Goal: Information Seeking & Learning: Learn about a topic

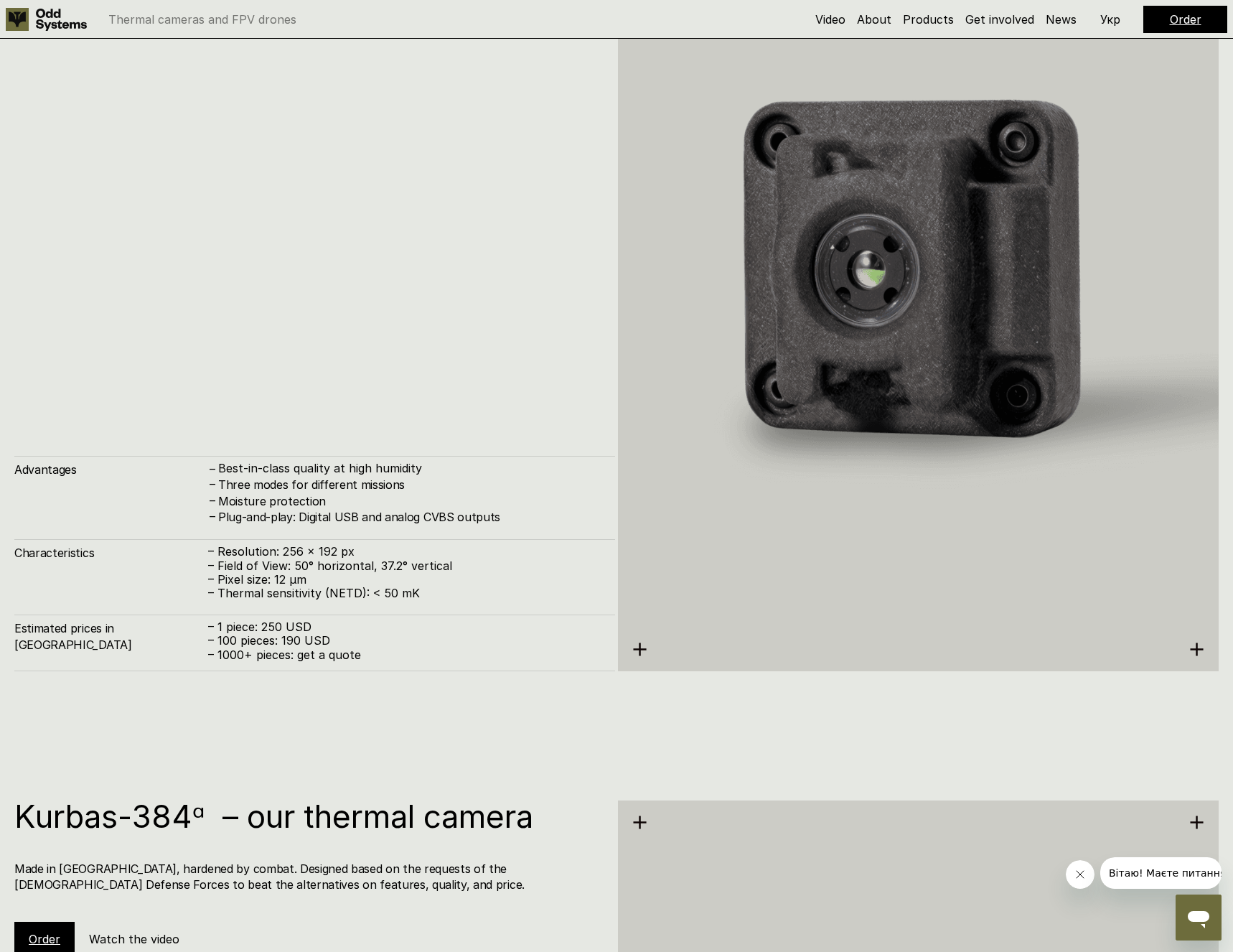
scroll to position [3367, 0]
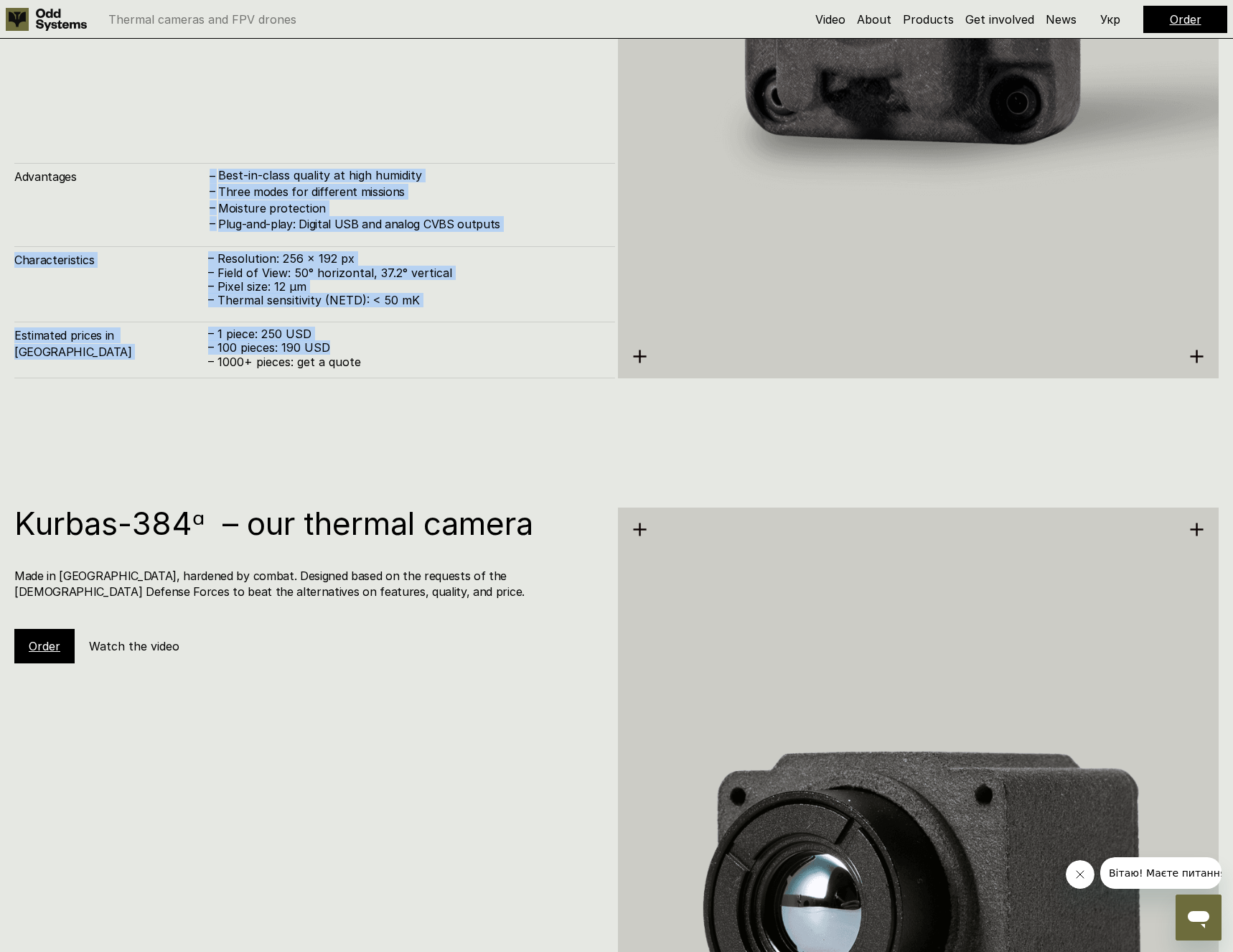
drag, startPoint x: 449, startPoint y: 349, endPoint x: 182, endPoint y: 209, distance: 301.5
click at [182, 209] on div "Advantages – Best-in-class quality at high humidity – Three modes for different…" at bounding box center [314, 270] width 600 height 215
click at [306, 343] on p "– 100 pieces: 190 USD" at bounding box center [404, 347] width 392 height 13
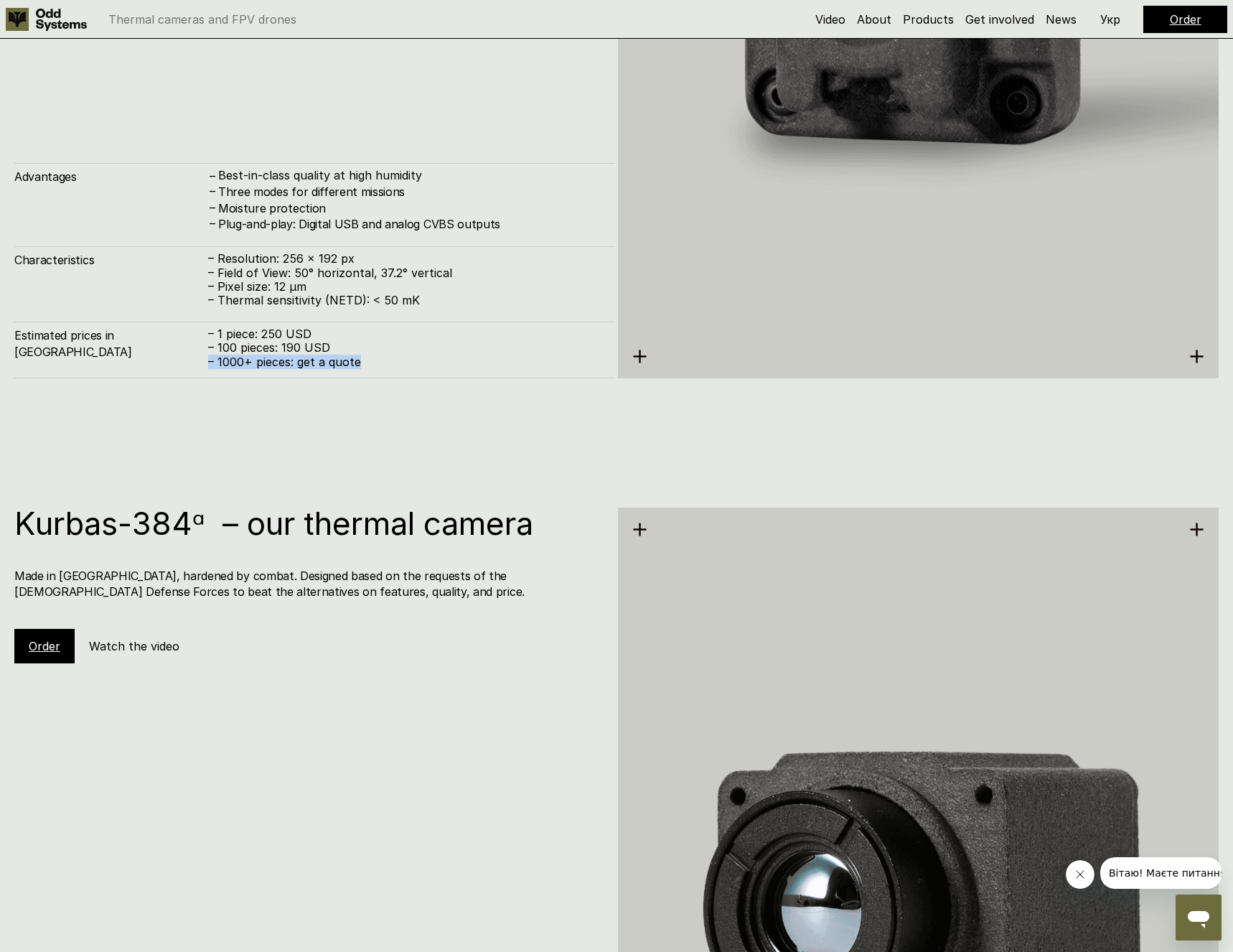
drag, startPoint x: 435, startPoint y: 382, endPoint x: 366, endPoint y: 354, distance: 74.5
click at [352, 474] on div "Kurbas-384ᵅ – our thermal camera Made in [GEOGRAPHIC_DATA], hardened by combat.…" at bounding box center [616, 897] width 1233 height 952
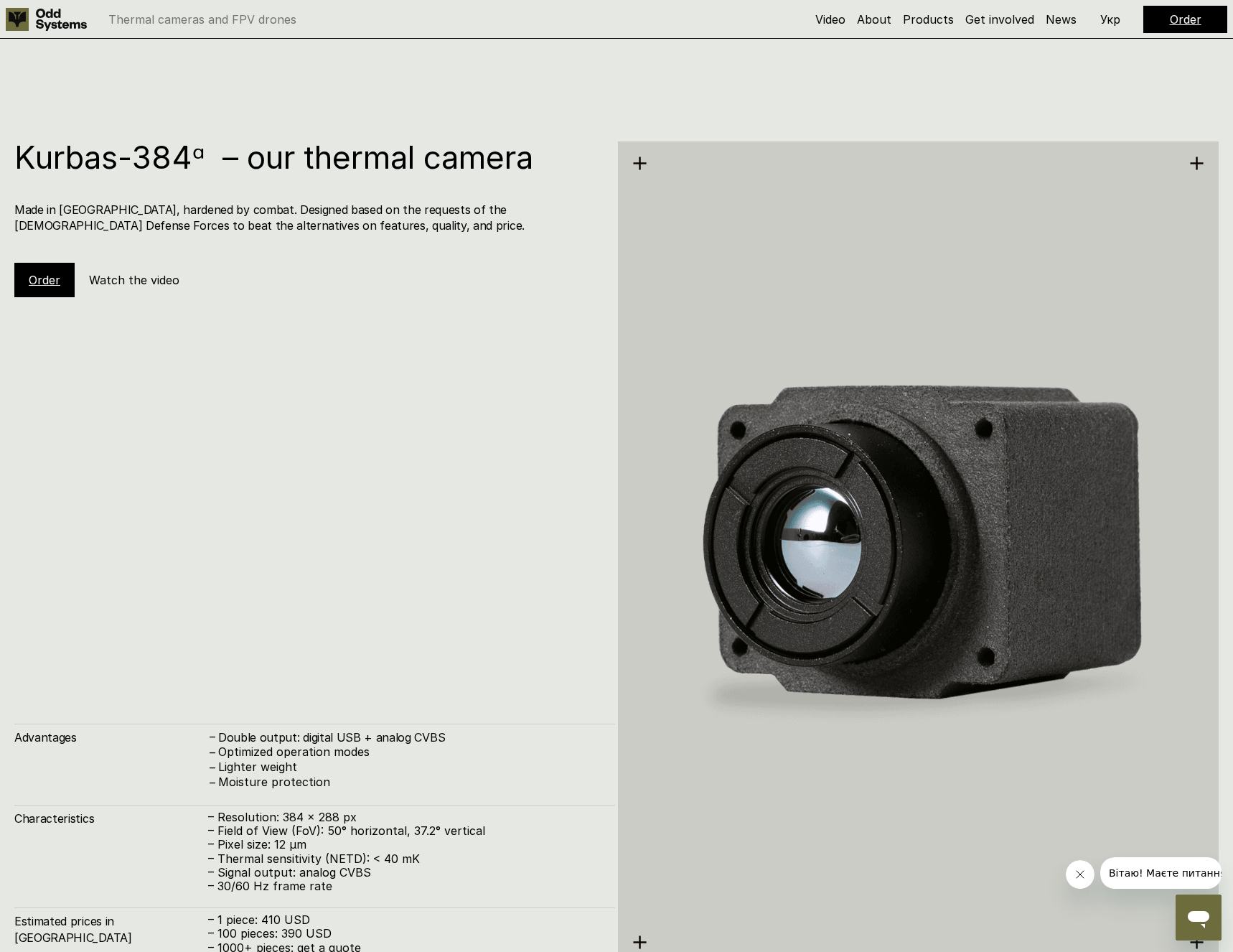
scroll to position [4099, 0]
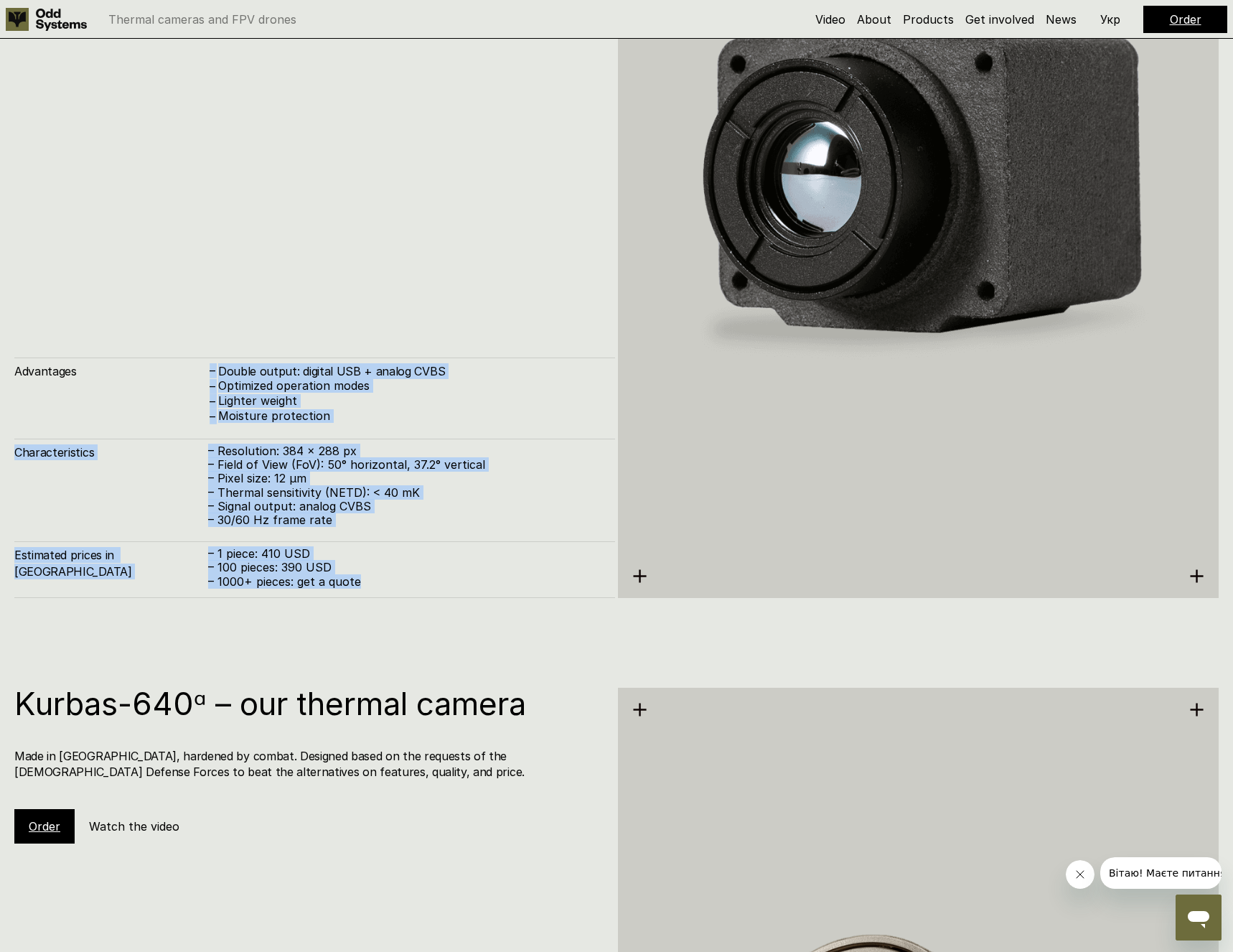
drag, startPoint x: 392, startPoint y: 589, endPoint x: 207, endPoint y: 392, distance: 270.2
click at [207, 392] on div "Advantages – Double output: digital USB + analog CVBS – Optimized operation mod…" at bounding box center [314, 478] width 600 height 240
click at [342, 547] on p "– 1 piece: 410 USD – 100 pieces: 390 USD – 1000+ pieces: get a quote" at bounding box center [404, 568] width 392 height 41
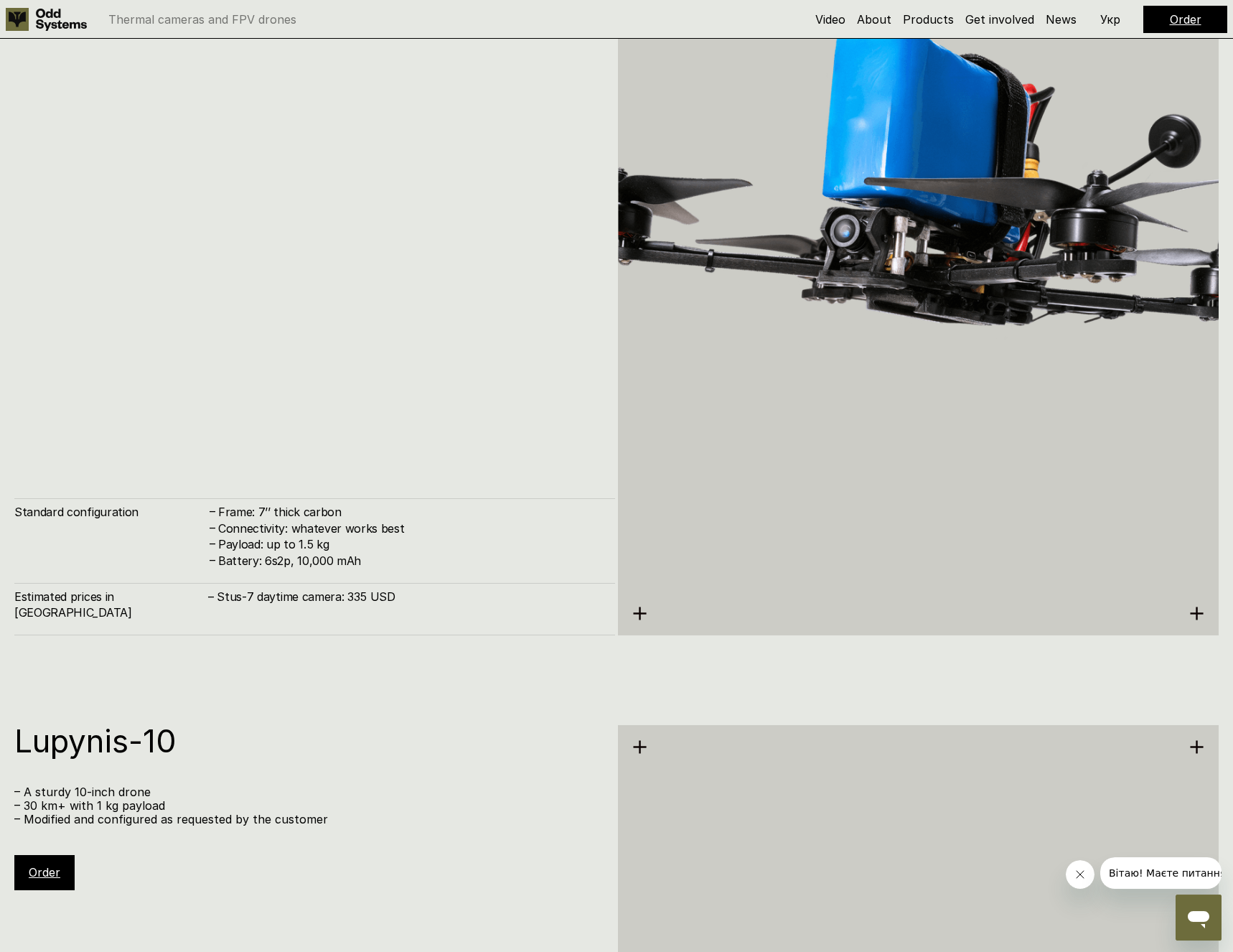
scroll to position [6149, 0]
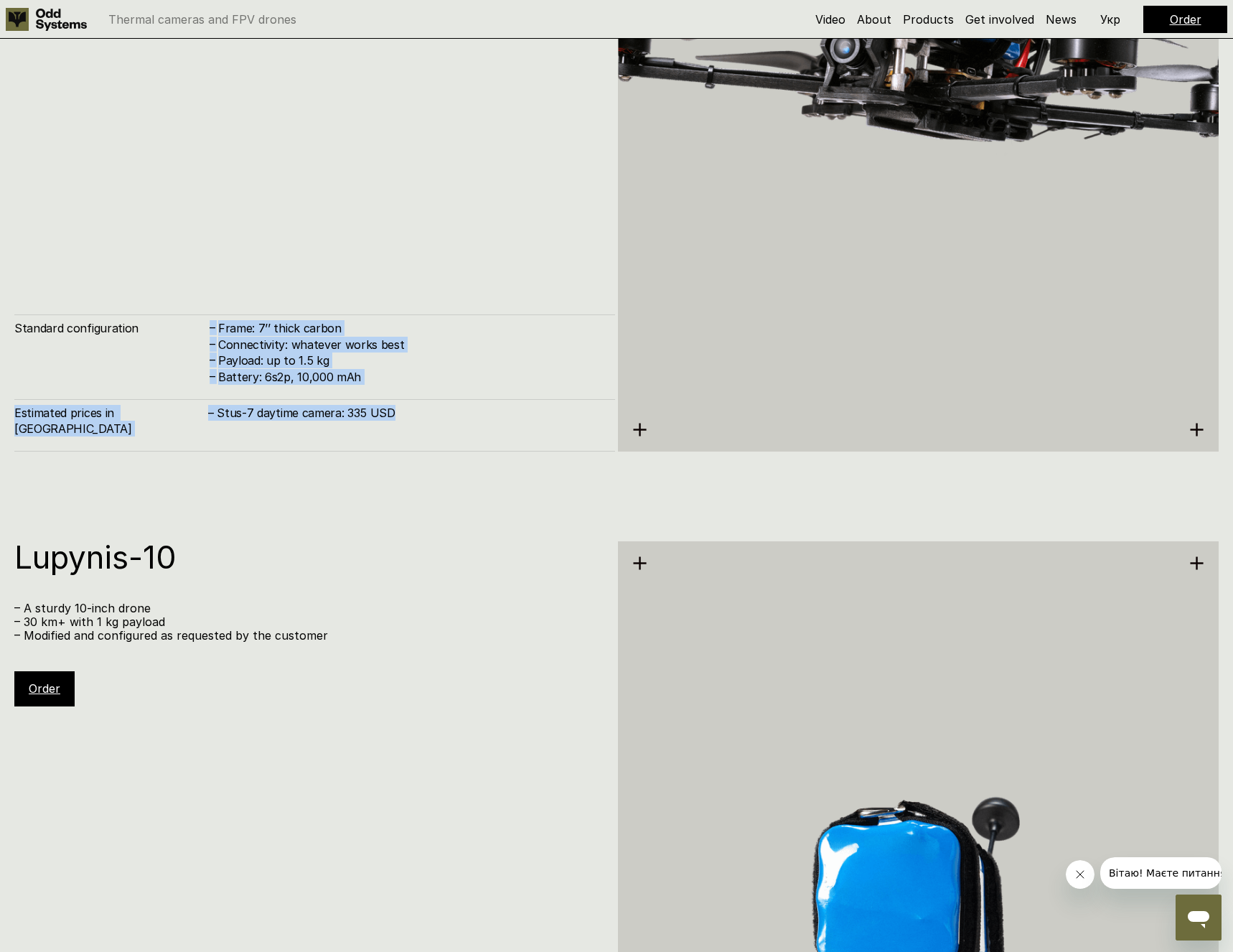
drag, startPoint x: 400, startPoint y: 436, endPoint x: 198, endPoint y: 350, distance: 219.5
click at [198, 350] on div "Standard configuration – Frame: 7’’ thick carbon – Connectivity: whatever works…" at bounding box center [314, 383] width 600 height 136
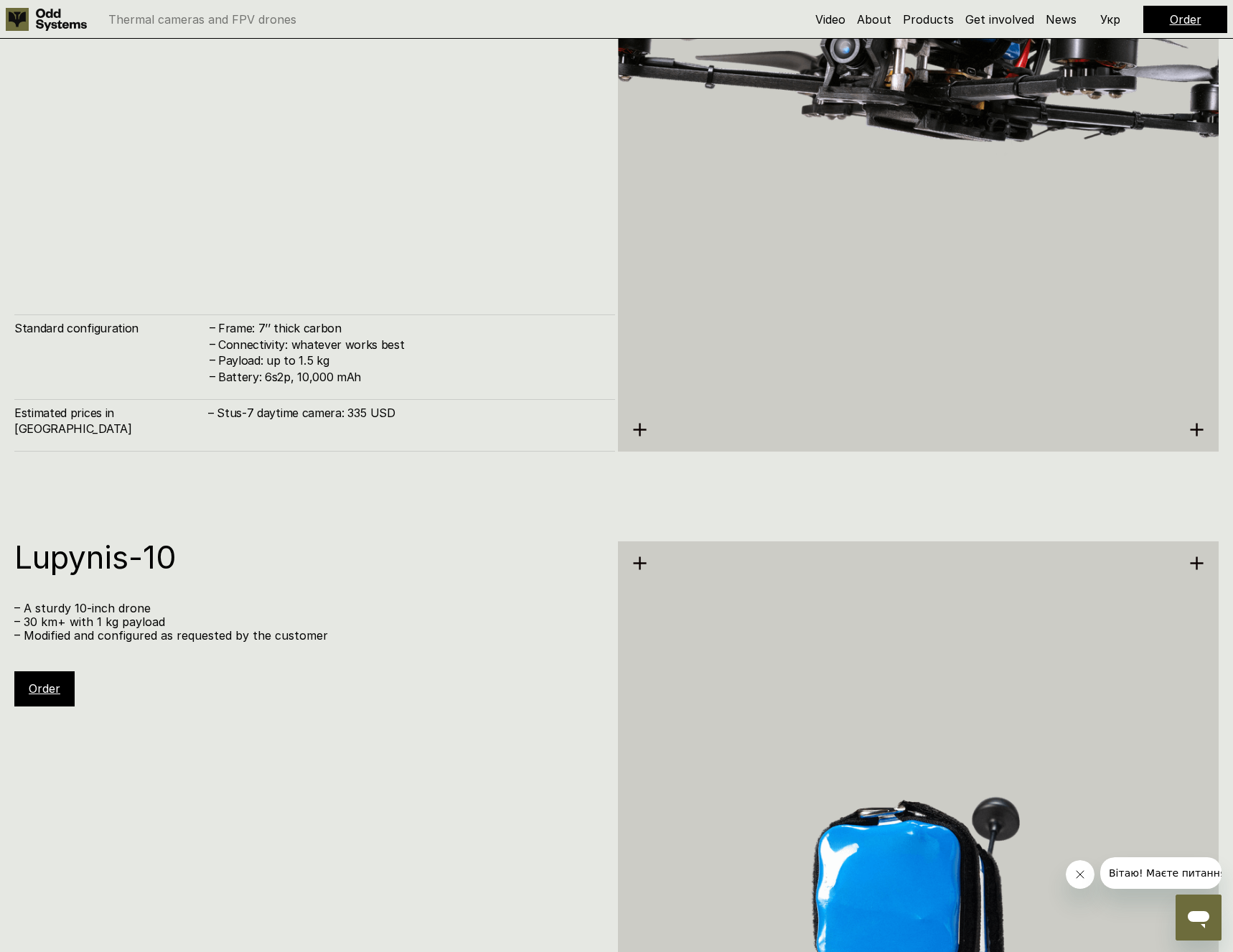
click at [198, 336] on h4 "Standard configuration" at bounding box center [111, 328] width 194 height 16
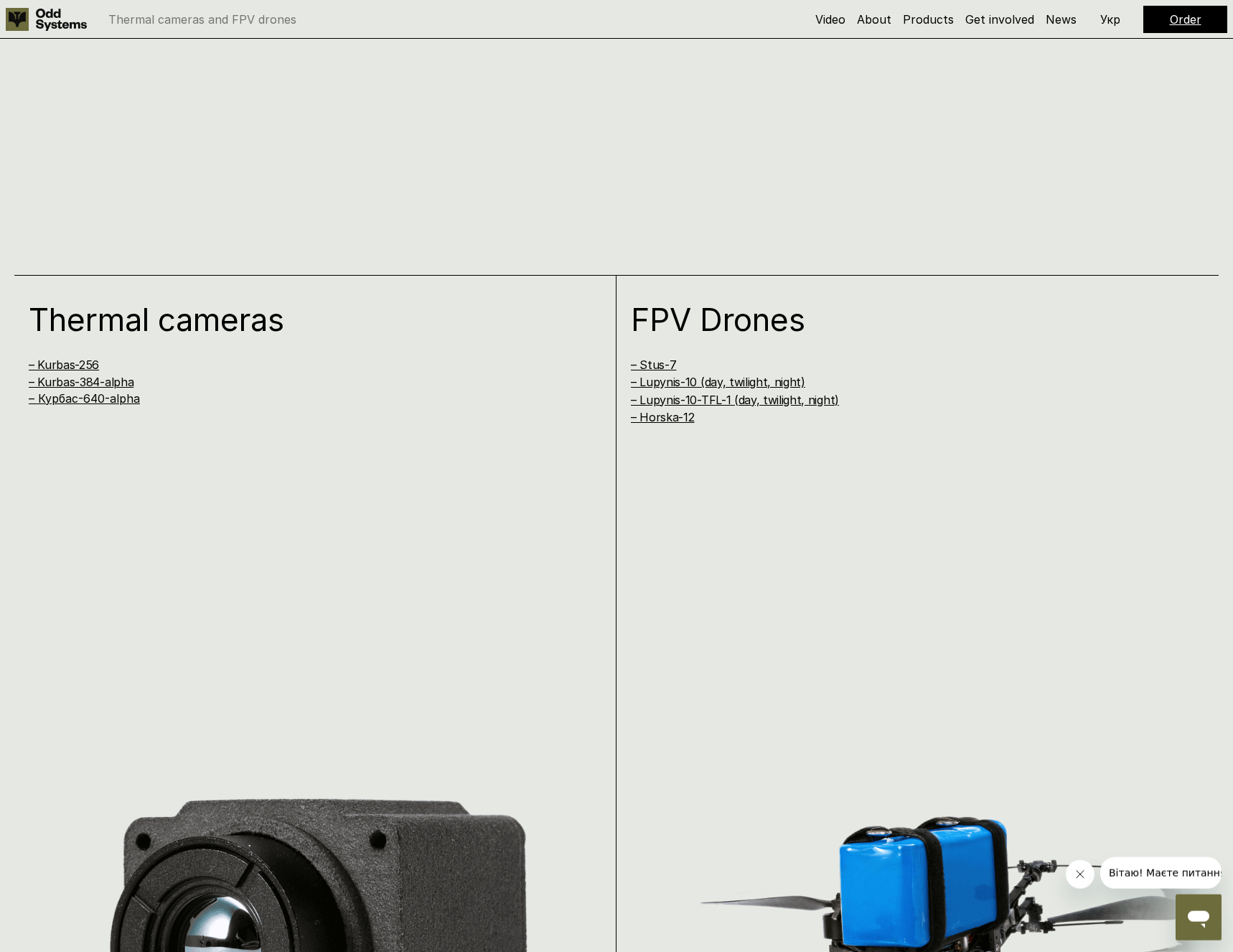
scroll to position [1610, 0]
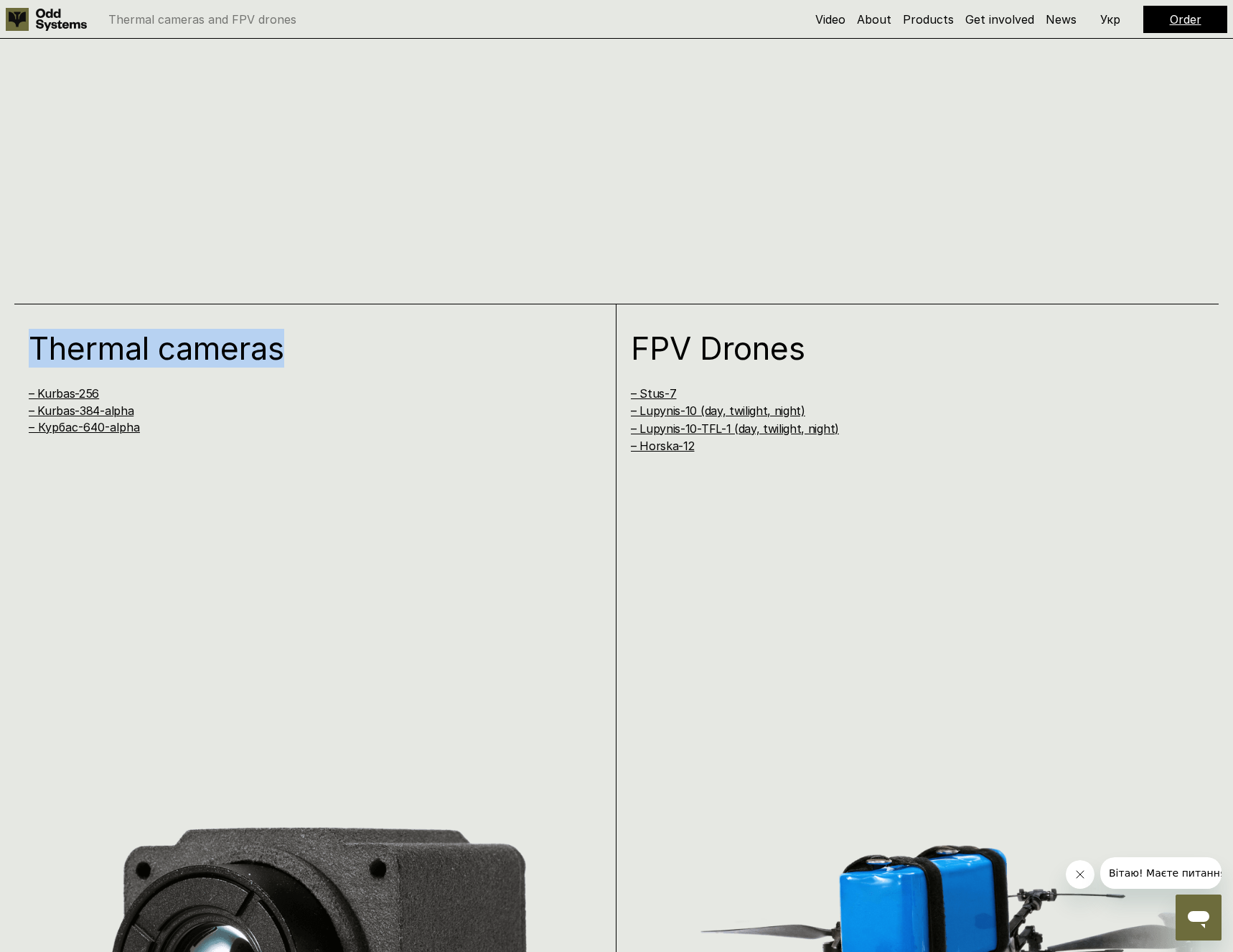
drag, startPoint x: 329, startPoint y: 355, endPoint x: 20, endPoint y: 358, distance: 309.0
click at [20, 358] on div "Thermal cameras – Kurbas-256 – Kurbas-384-alpha – [GEOGRAPHIC_DATA]-640-alpha" at bounding box center [315, 765] width 602 height 923
click at [180, 389] on h4 "– Kurbas-256" at bounding box center [298, 393] width 539 height 16
drag, startPoint x: 129, startPoint y: 398, endPoint x: 27, endPoint y: 396, distance: 102.0
click at [29, 396] on div "– Kurbas-256 – Kurbas-384-alpha – [GEOGRAPHIC_DATA]-640-alpha" at bounding box center [298, 409] width 539 height 49
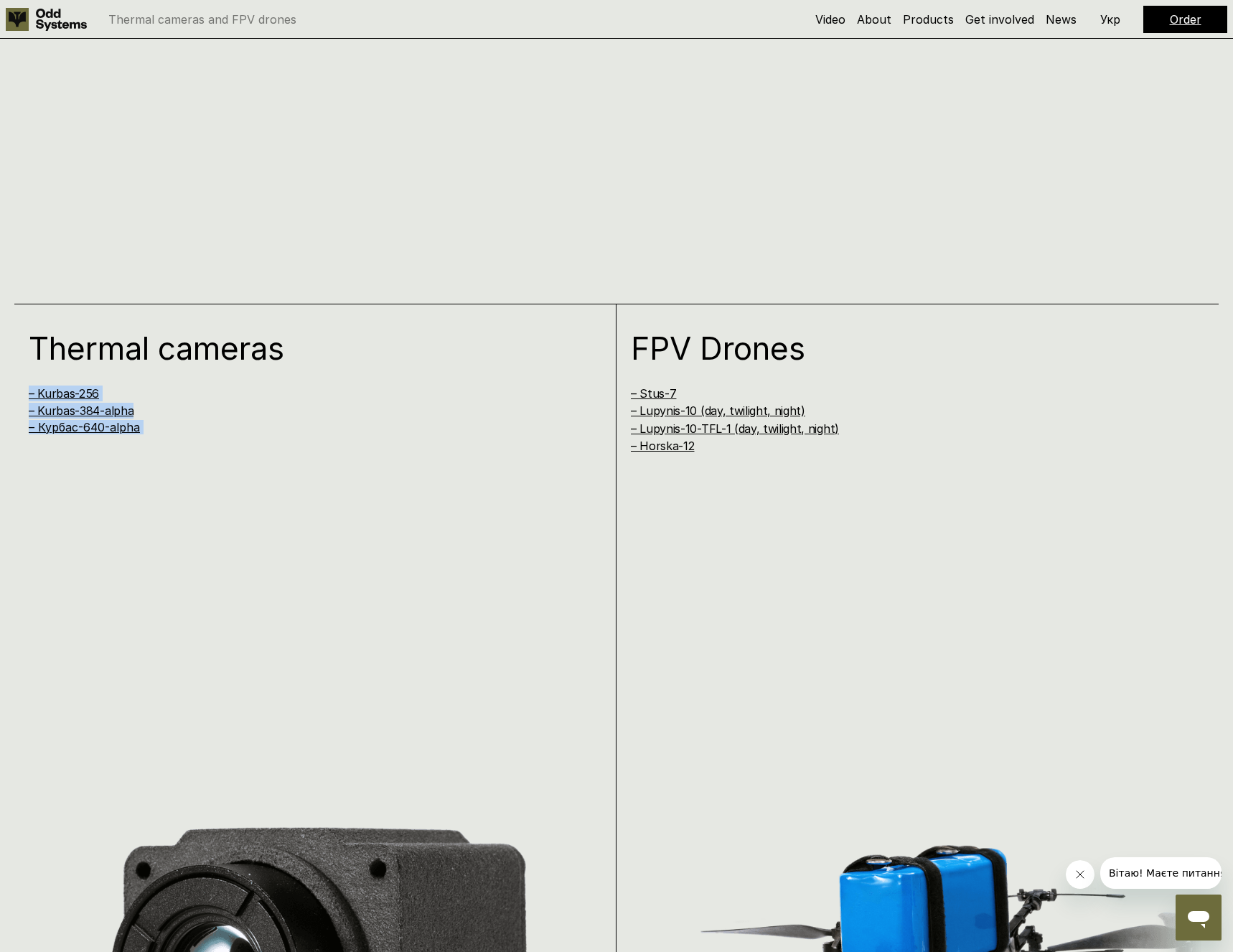
drag, startPoint x: 211, startPoint y: 435, endPoint x: 17, endPoint y: 380, distance: 201.6
click at [17, 380] on div "Thermal cameras – Kurbas-256 – Kurbas-384-alpha – [GEOGRAPHIC_DATA]-640-alpha" at bounding box center [315, 765] width 602 height 923
copy div "– Kurbas-256 – Kurbas-384-alpha – [GEOGRAPHIC_DATA]-640-alpha"
click at [283, 491] on div "Thermal cameras – Kurbas-256 – Kurbas-384-alpha – [GEOGRAPHIC_DATA]-640-alpha" at bounding box center [315, 765] width 602 height 923
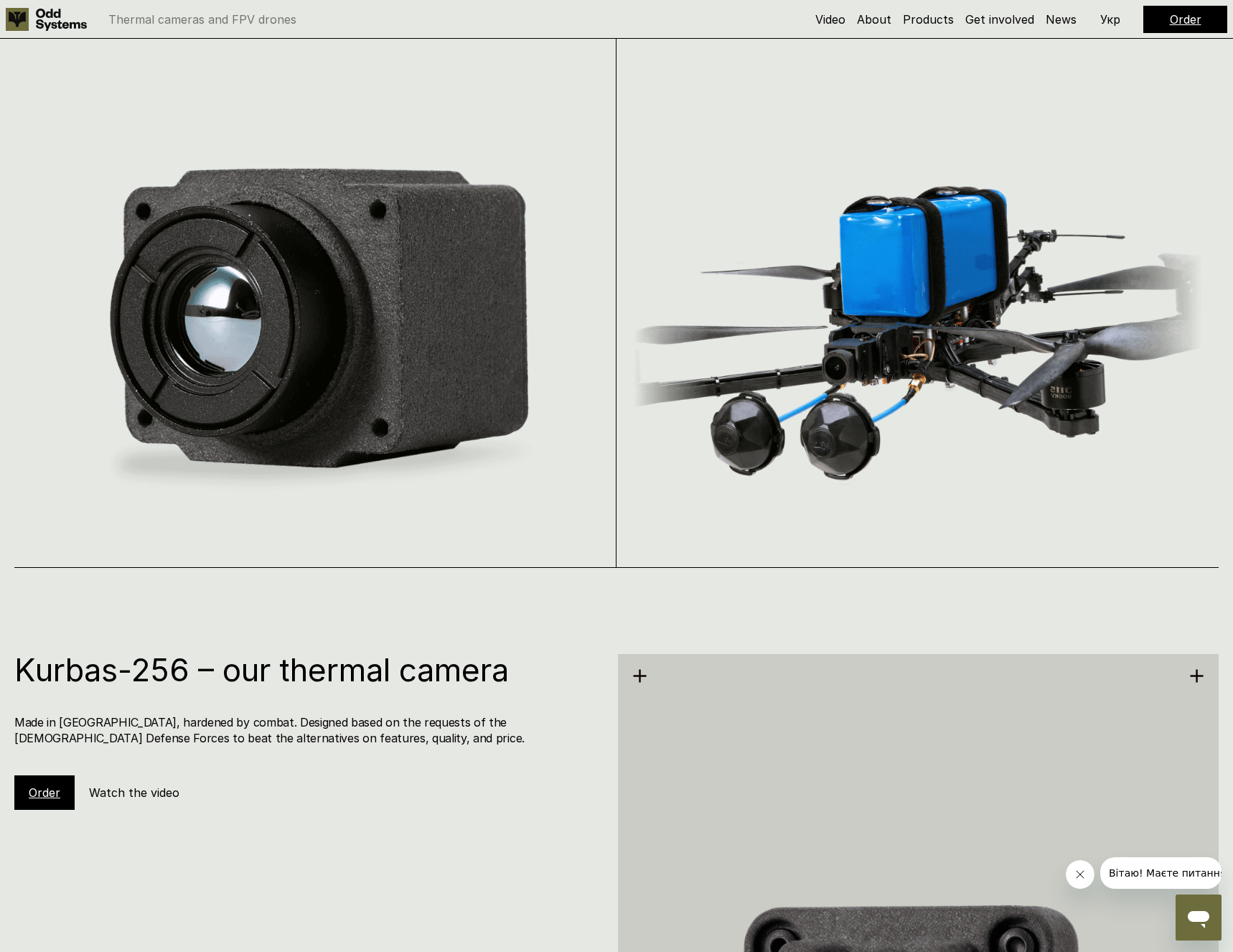
scroll to position [2489, 0]
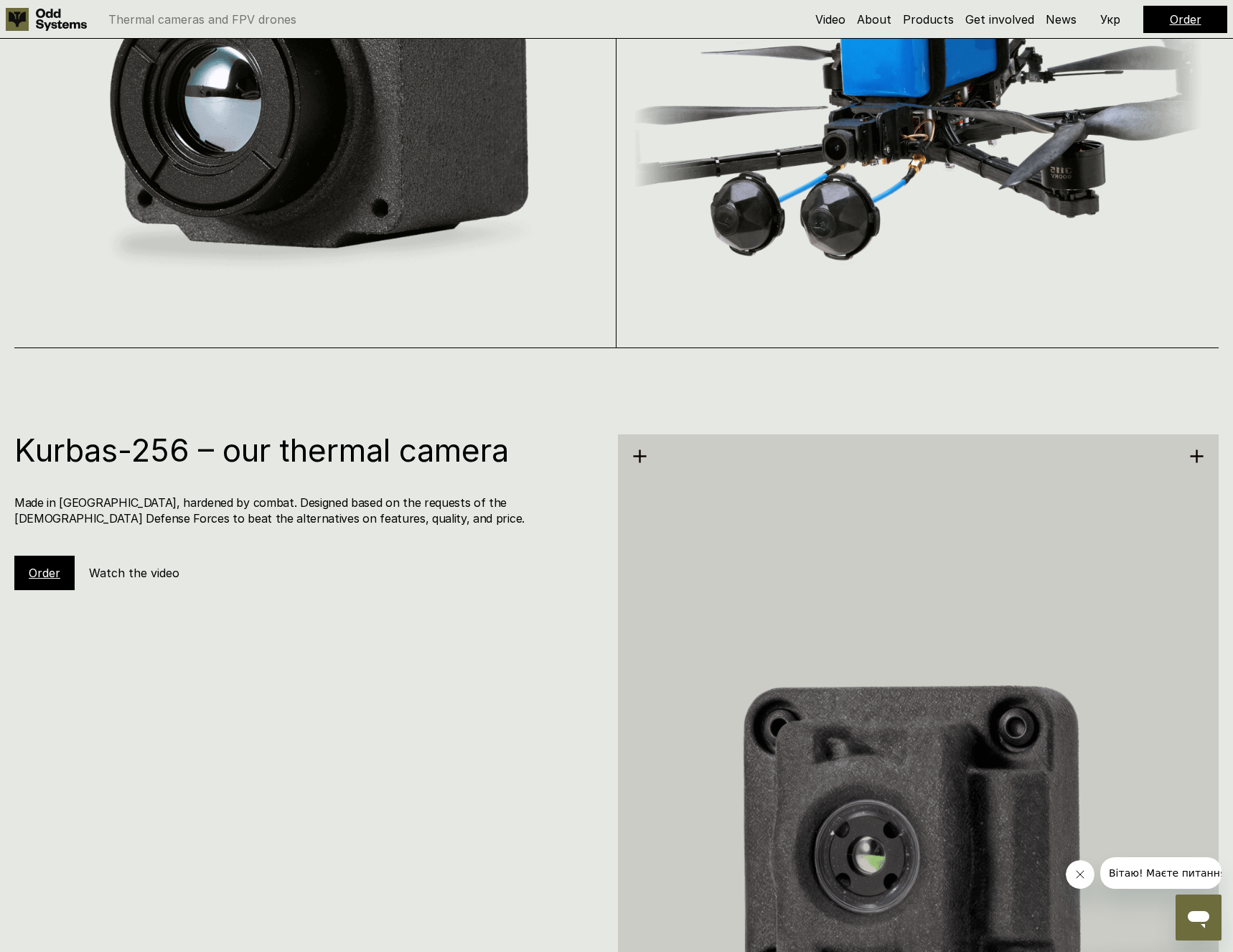
click at [302, 524] on h4 "Made in [GEOGRAPHIC_DATA], hardened by combat. Designed based on the requests o…" at bounding box center [307, 510] width 586 height 32
drag, startPoint x: 190, startPoint y: 444, endPoint x: 22, endPoint y: 451, distance: 168.1
click at [22, 451] on h1 "Kurbas-256 – our thermal camera" at bounding box center [307, 450] width 586 height 31
copy h1 "Kurbas-256"
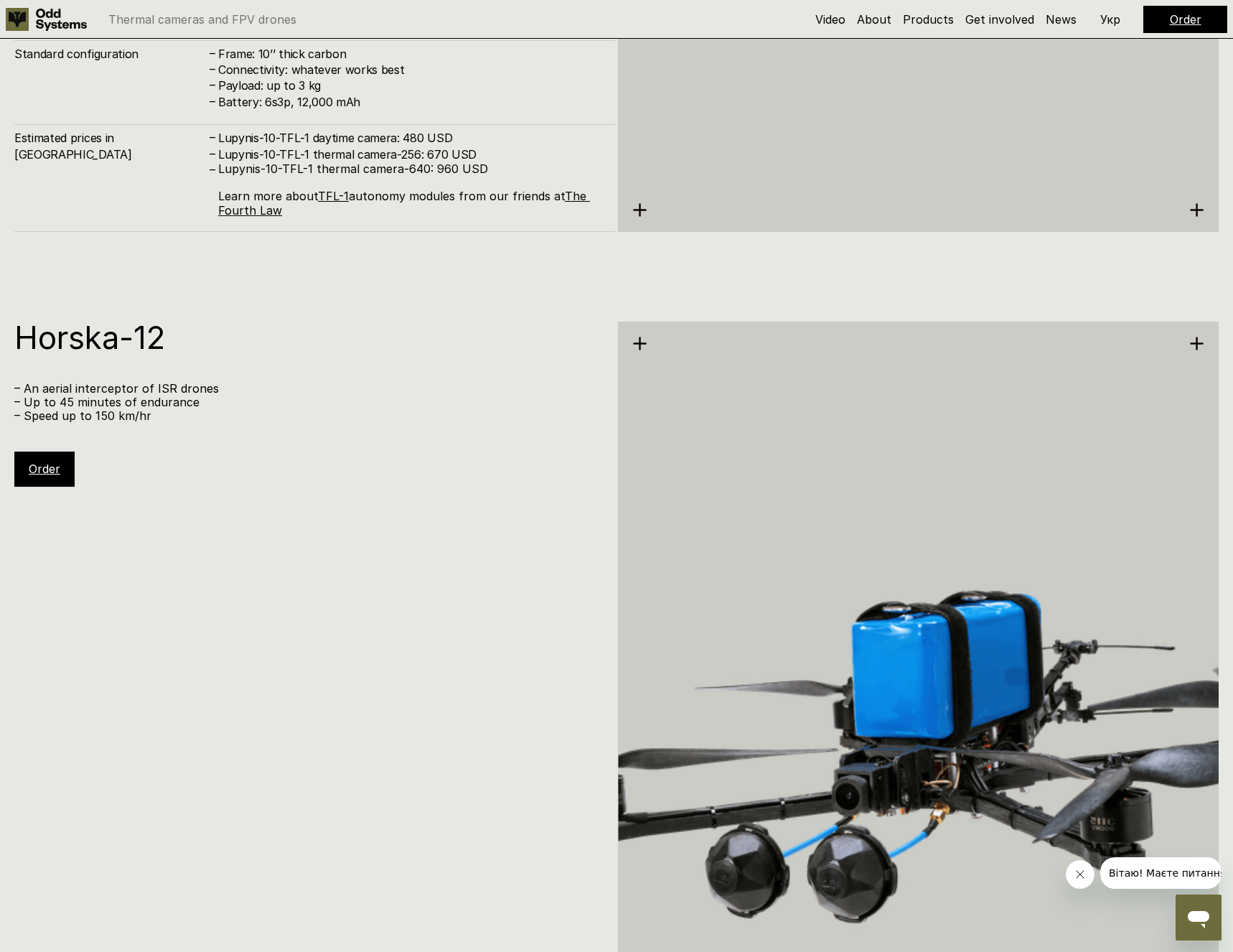
scroll to position [7979, 0]
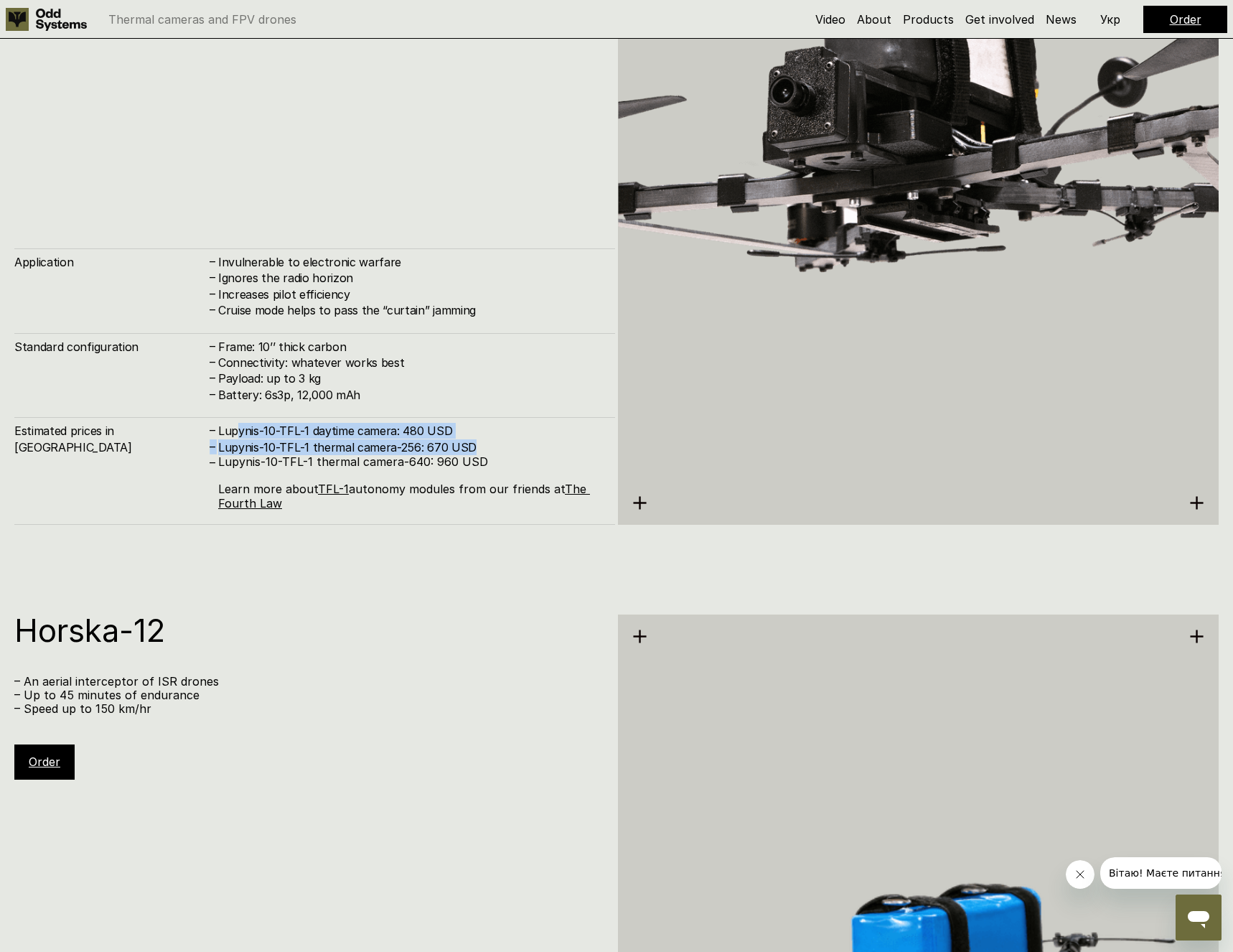
drag, startPoint x: 481, startPoint y: 453, endPoint x: 235, endPoint y: 428, distance: 247.3
click at [235, 439] on div "Lupynis-10-TFL-1 thermal camera-256: 670 USD" at bounding box center [409, 447] width 383 height 16
click at [527, 434] on h4 "Lupynis-10-TFL-1 daytime camera: 480 USD" at bounding box center [409, 431] width 383 height 16
drag, startPoint x: 483, startPoint y: 458, endPoint x: 207, endPoint y: 433, distance: 277.1
click at [218, 455] on div "Lupynis-10-TFL-1 thermal camera-640: 960 USD Learn more about TFL-1 autonomy mo…" at bounding box center [409, 482] width 383 height 56
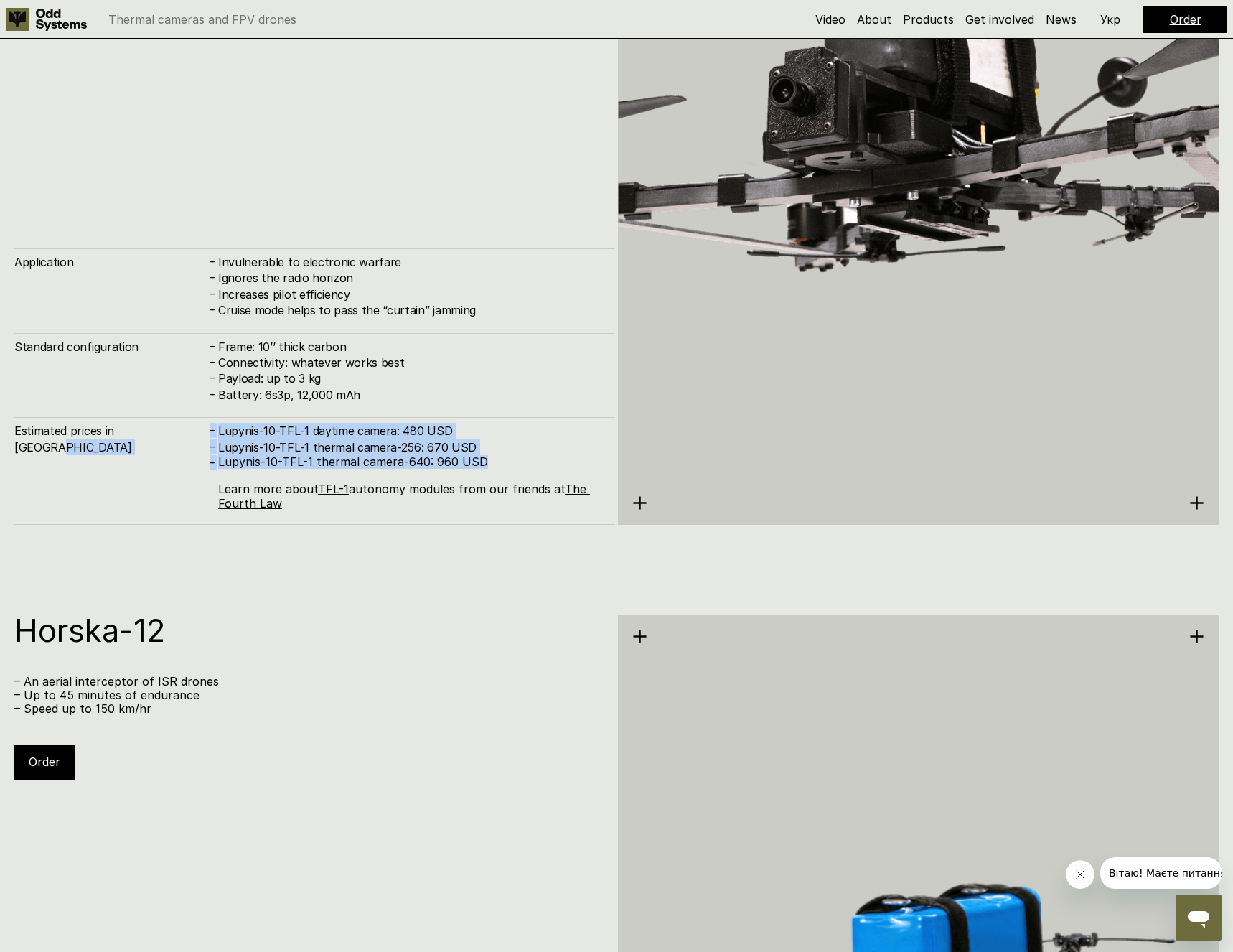
copy div "– Lupynis-10-TFL-1 daytime camera: 480 USD – Lupynis-10-TFL-1 thermal camera-25…"
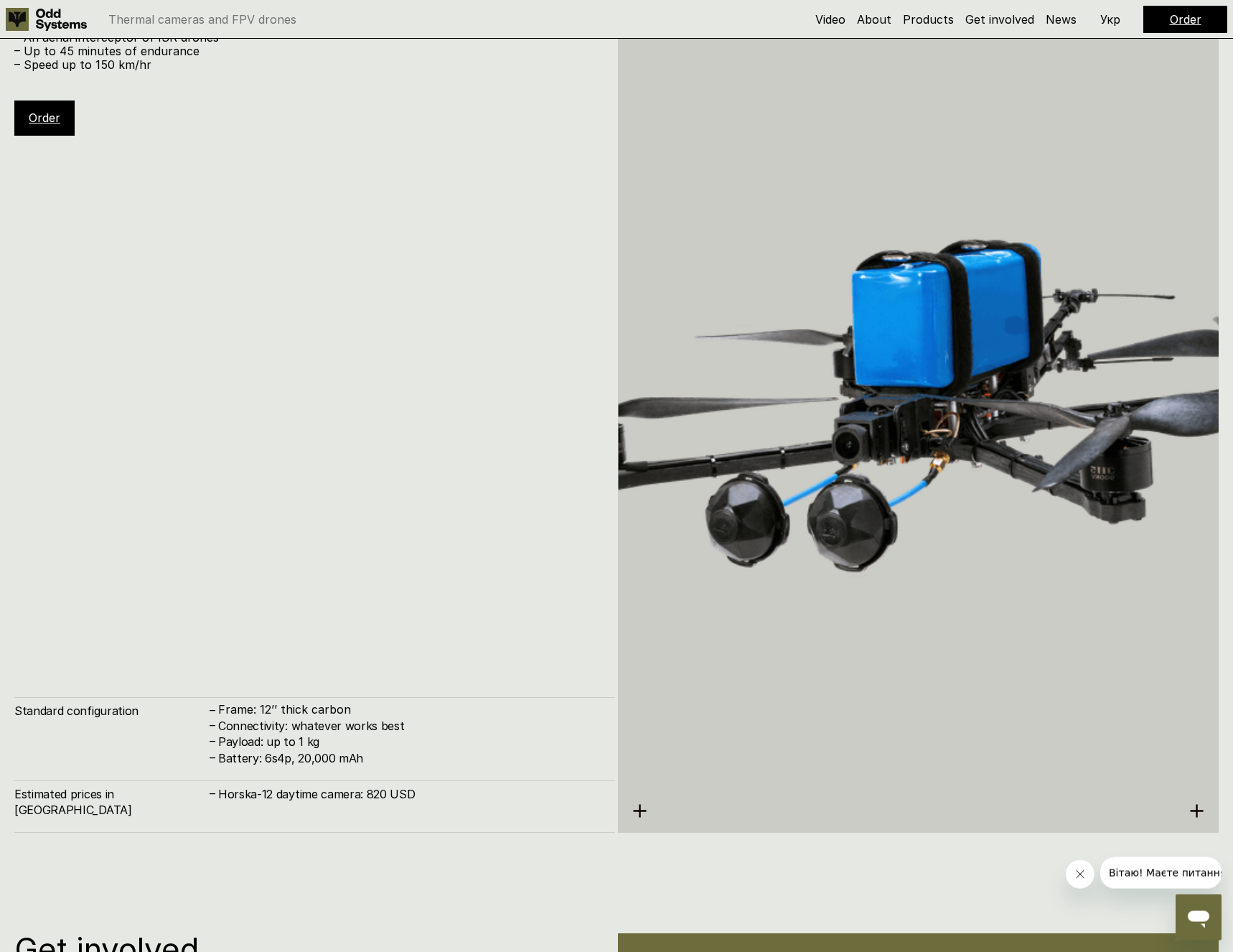
scroll to position [8491, 0]
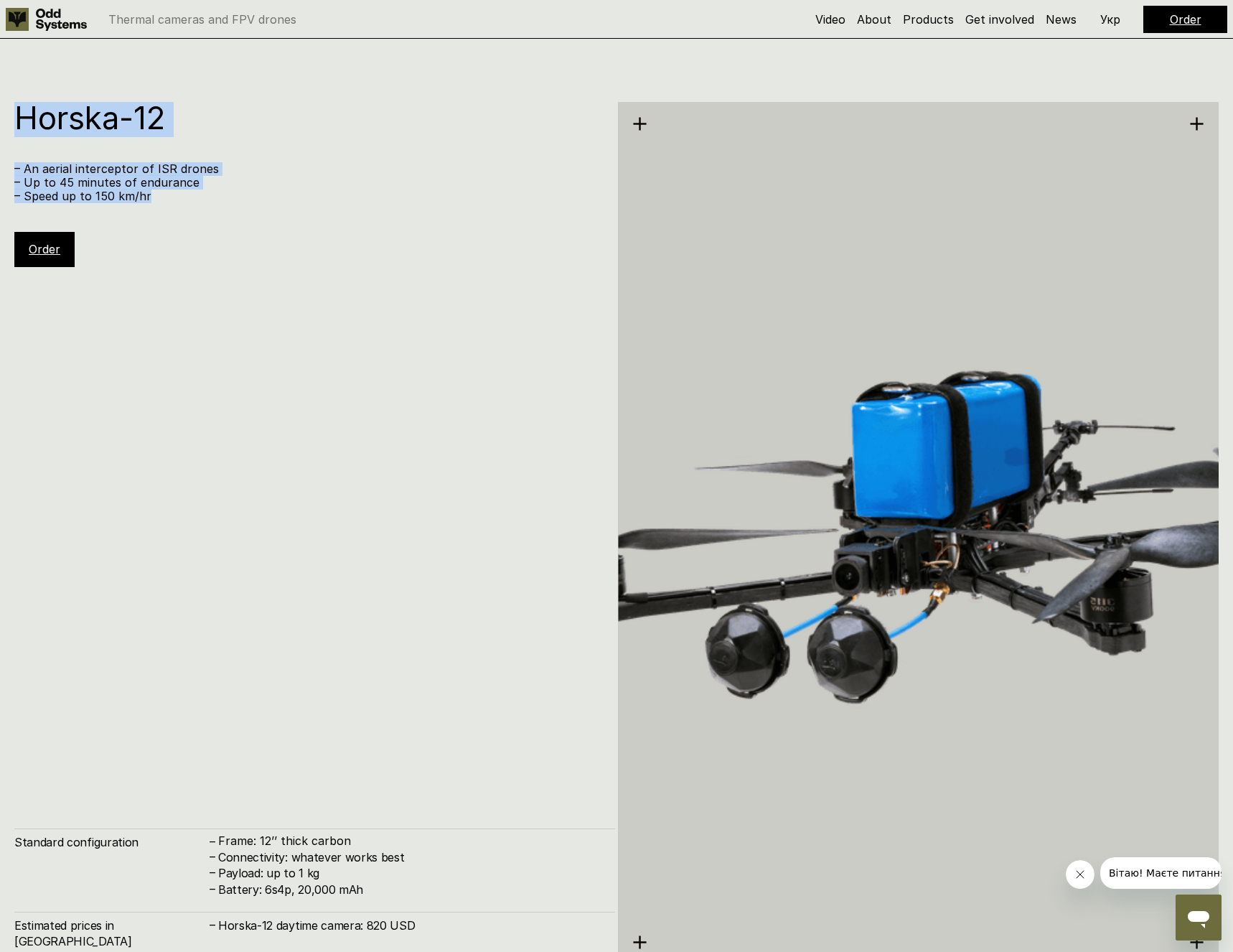
drag, startPoint x: 212, startPoint y: 192, endPoint x: 18, endPoint y: 116, distance: 208.4
click at [18, 162] on div "– An aerial interceptor of ISR drones – Up to 45 minutes of endurance – Speed u…" at bounding box center [307, 182] width 586 height 41
click at [18, 116] on h1 "Horska-12" at bounding box center [307, 117] width 586 height 31
click at [189, 220] on div "Horska-12 – An aerial interceptor of ISR drones – Up to 45 minutes of endurance…" at bounding box center [314, 184] width 600 height 165
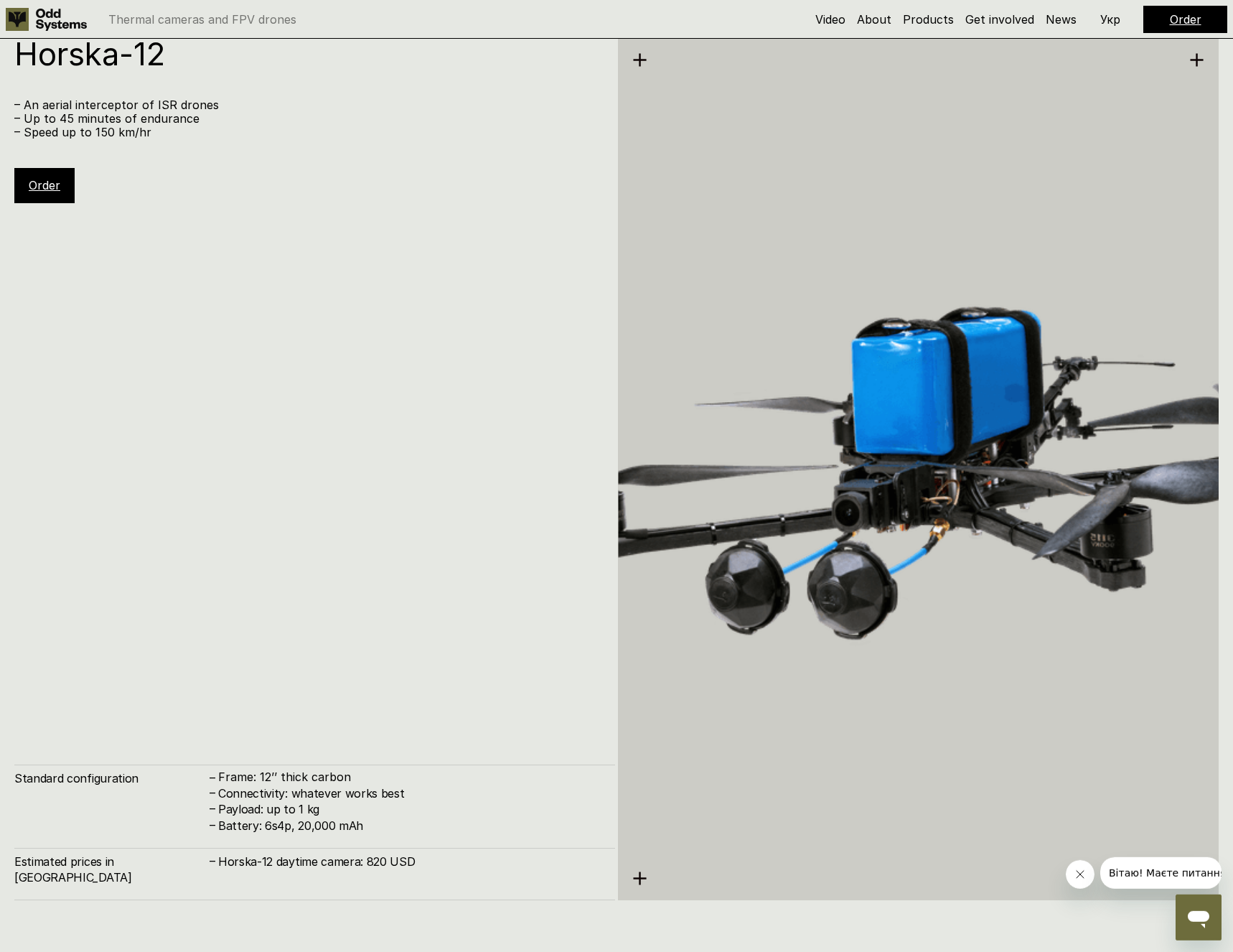
scroll to position [8418, 0]
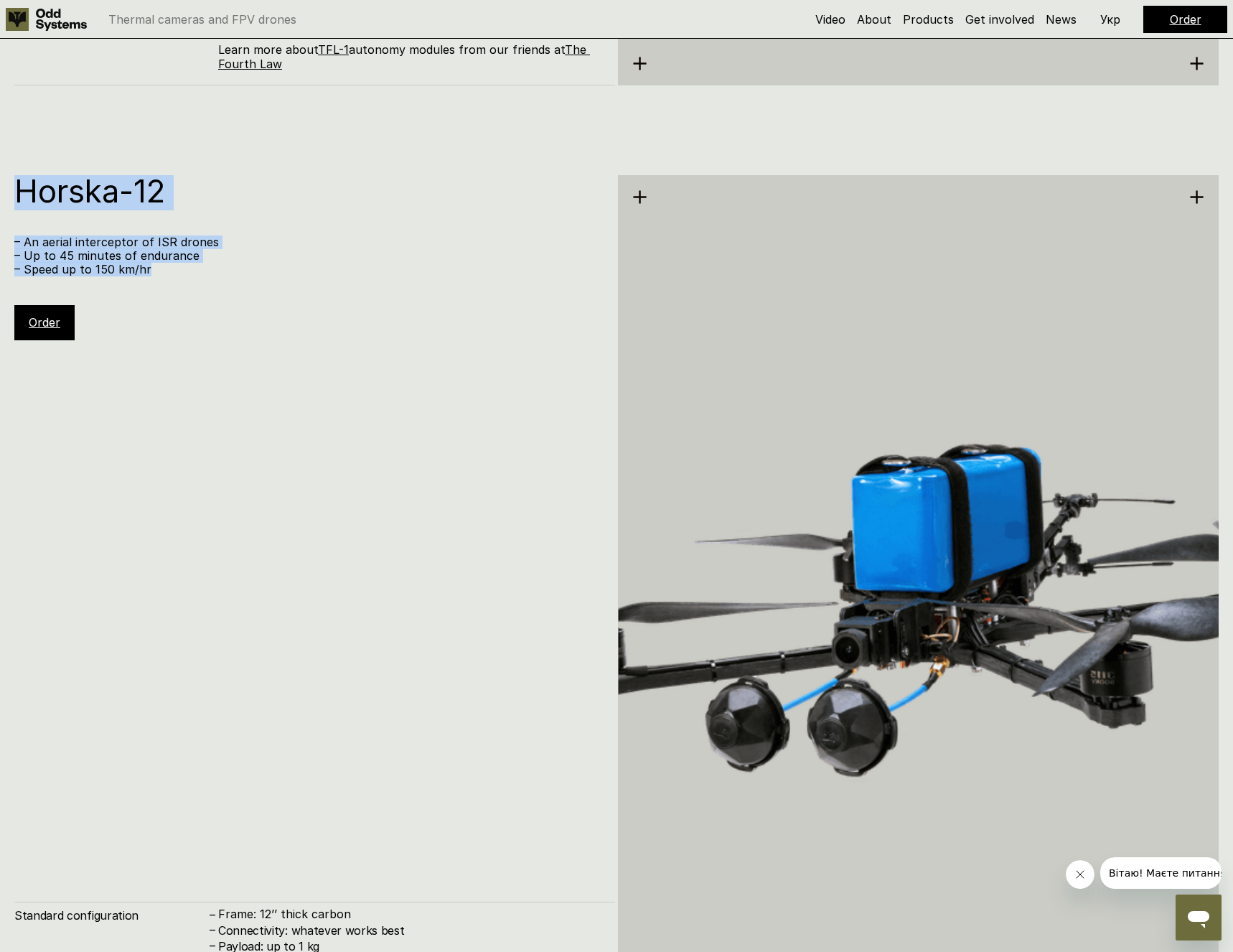
drag, startPoint x: 191, startPoint y: 273, endPoint x: -2, endPoint y: 189, distance: 210.5
click at [14, 236] on div "– An aerial interceptor of ISR drones – Up to 45 minutes of endurance – Speed u…" at bounding box center [307, 256] width 586 height 41
click at [203, 295] on div "Horska-12 – An aerial interceptor of ISR drones – Up to 45 minutes of endurance…" at bounding box center [314, 258] width 600 height 165
drag, startPoint x: 171, startPoint y: 272, endPoint x: 6, endPoint y: 189, distance: 184.7
click at [14, 236] on div "– An aerial interceptor of ISR drones – Up to 45 minutes of endurance – Speed u…" at bounding box center [307, 256] width 586 height 41
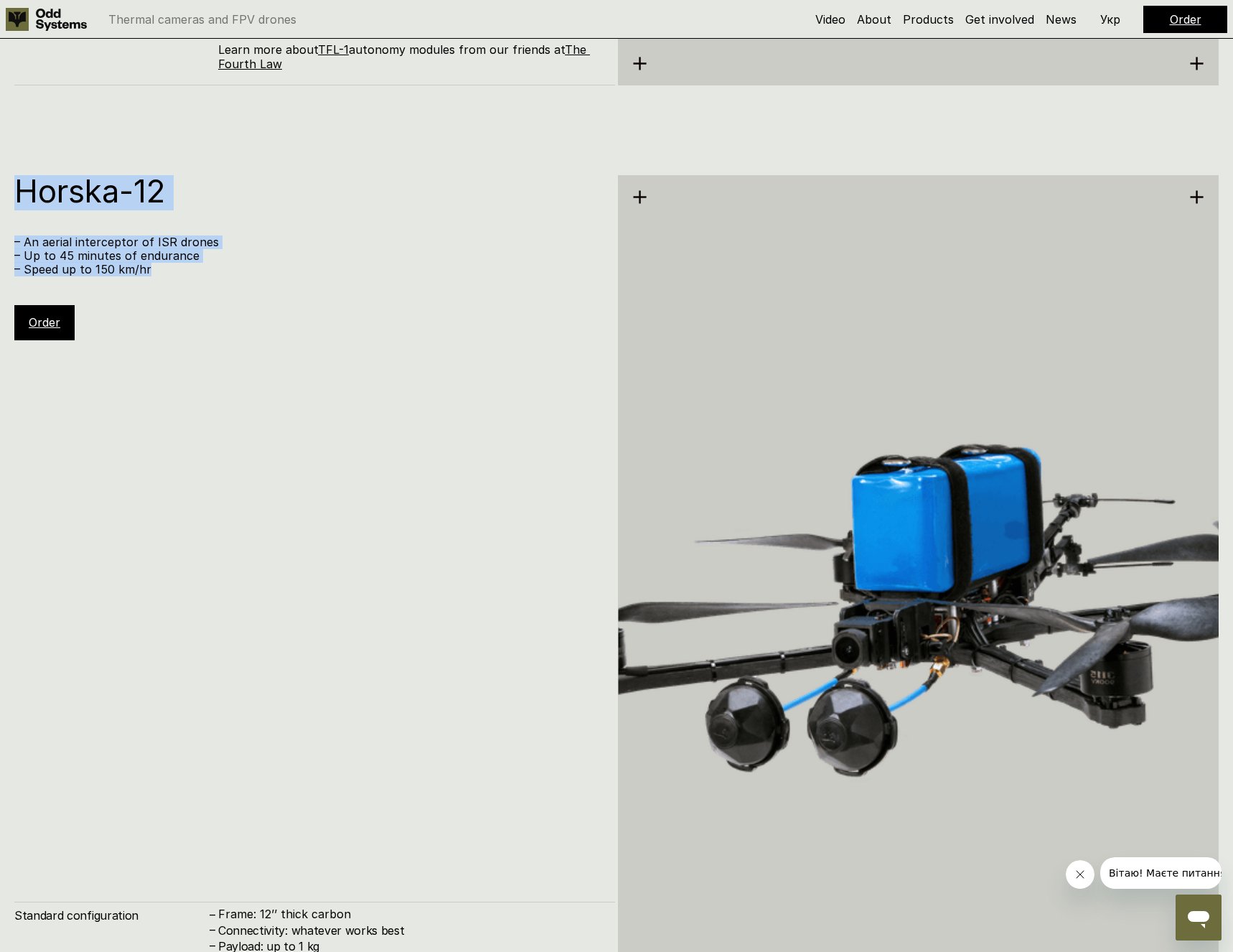
click at [198, 267] on p "– Speed up to 150 km/hr" at bounding box center [307, 269] width 586 height 13
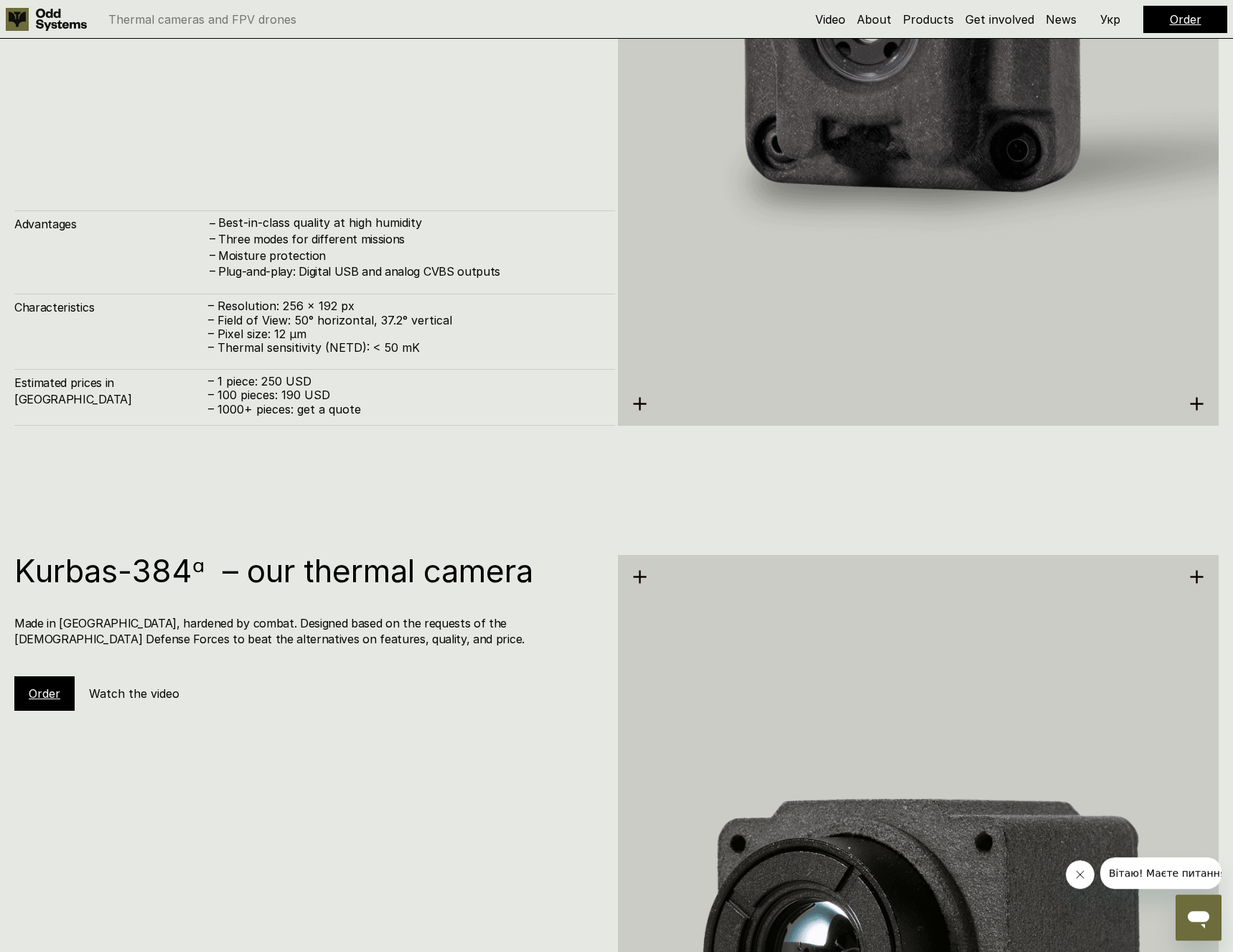
scroll to position [3367, 0]
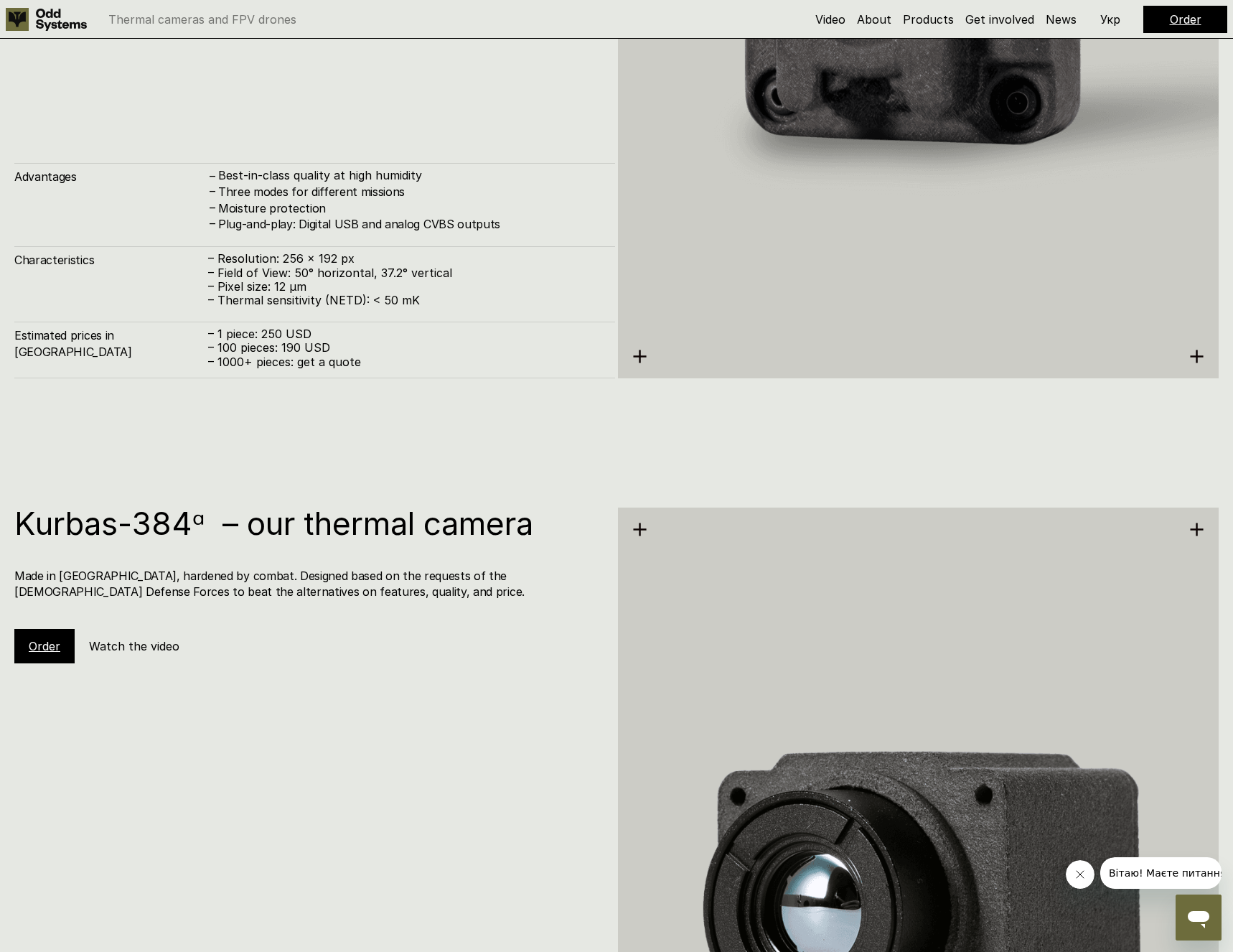
click at [651, 427] on div "Kurbas-384ᵅ – our thermal camera Made in [GEOGRAPHIC_DATA], hardened by combat.…" at bounding box center [616, 897] width 1233 height 952
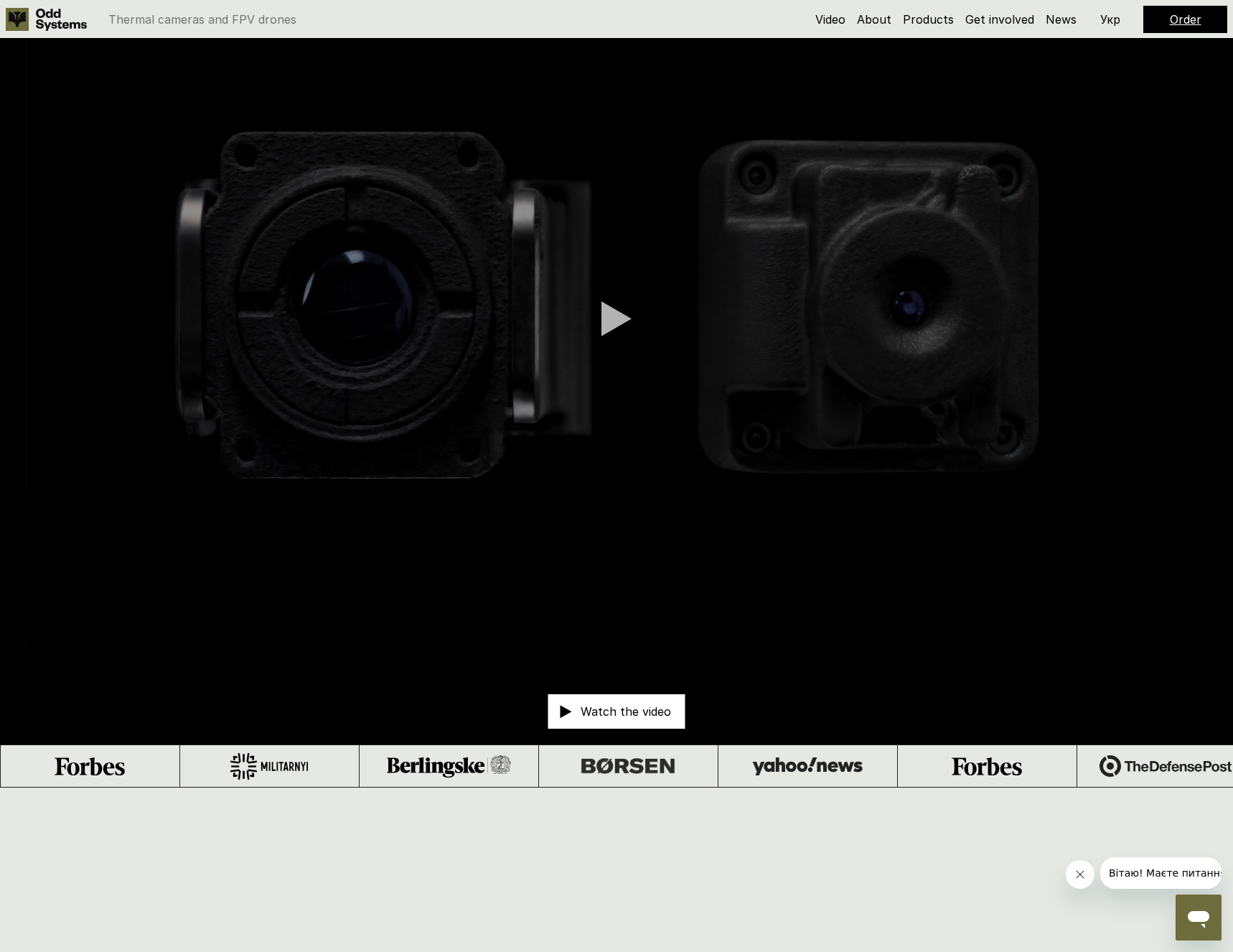
scroll to position [0, 0]
